Goal: Information Seeking & Learning: Learn about a topic

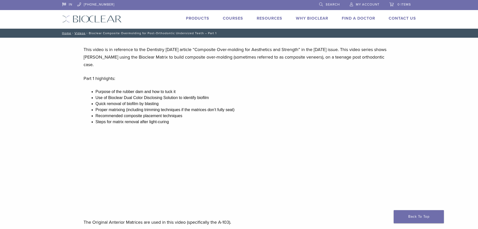
click at [147, 101] on li "Quick removal of biofilm by blasting" at bounding box center [245, 104] width 299 height 6
click at [136, 107] on li "Proper matrixing (including trimming techniques if the matrices don’t fully sea…" at bounding box center [245, 110] width 299 height 6
click at [134, 89] on li "Purpose of the rubber dam and how to tuck it" at bounding box center [245, 92] width 299 height 6
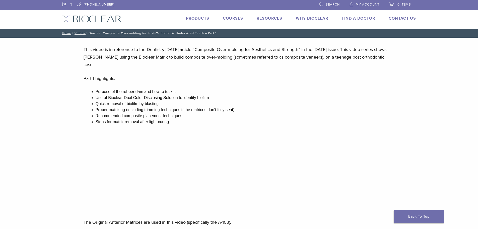
click at [132, 89] on li "Purpose of the rubber dam and how to tuck it" at bounding box center [245, 92] width 299 height 6
click at [128, 95] on li "Use of Bioclear Dual Color Disclosing Solution to identify biofilm" at bounding box center [245, 98] width 299 height 6
click at [123, 95] on li "Use of Bioclear Dual Color Disclosing Solution to identify biofilm" at bounding box center [245, 98] width 299 height 6
drag, startPoint x: 123, startPoint y: 90, endPoint x: 170, endPoint y: 94, distance: 47.0
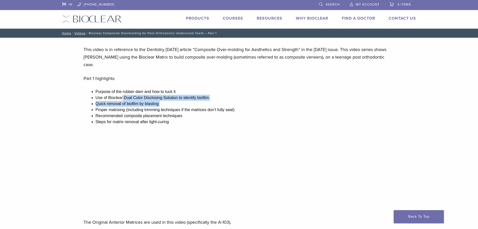
click at [170, 94] on ul "Purpose of the rubber dam and how to tuck it Use of Bioclear Dual Color Disclos…" at bounding box center [245, 107] width 299 height 36
click at [170, 101] on li "Quick removal of biofilm by blasting" at bounding box center [245, 104] width 299 height 6
drag, startPoint x: 146, startPoint y: 91, endPoint x: 186, endPoint y: 93, distance: 40.2
click at [186, 95] on li "Use of Bioclear Dual Color Disclosing Solution to identify biofilm" at bounding box center [245, 98] width 299 height 6
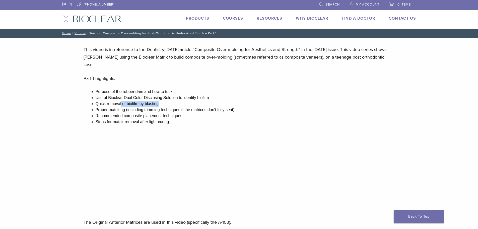
drag, startPoint x: 121, startPoint y: 95, endPoint x: 161, endPoint y: 96, distance: 39.4
click at [161, 101] on li "Quick removal of biofilm by blasting" at bounding box center [245, 104] width 299 height 6
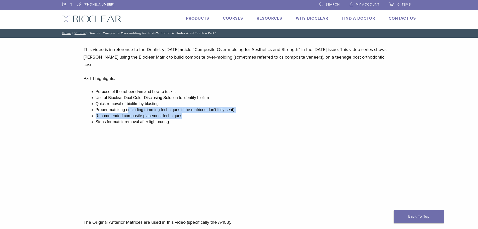
drag, startPoint x: 128, startPoint y: 104, endPoint x: 192, endPoint y: 106, distance: 64.0
click at [192, 106] on ul "Purpose of the rubber dam and how to tuck it Use of Bioclear Dual Color Disclos…" at bounding box center [245, 107] width 299 height 36
click at [192, 113] on li "Recommended composite placement techniques" at bounding box center [245, 116] width 299 height 6
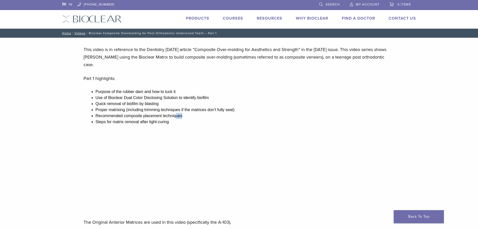
drag, startPoint x: 176, startPoint y: 106, endPoint x: 186, endPoint y: 107, distance: 10.4
click at [186, 113] on li "Recommended composite placement techniques" at bounding box center [245, 116] width 299 height 6
